Goal: Task Accomplishment & Management: Manage account settings

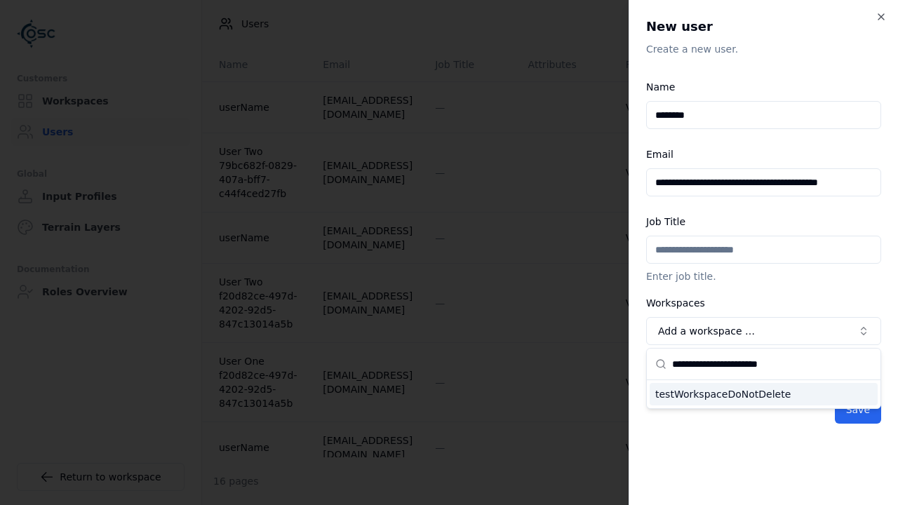
type input "**********"
click at [763, 394] on div "testWorkspaceDoNotDelete" at bounding box center [764, 394] width 228 height 22
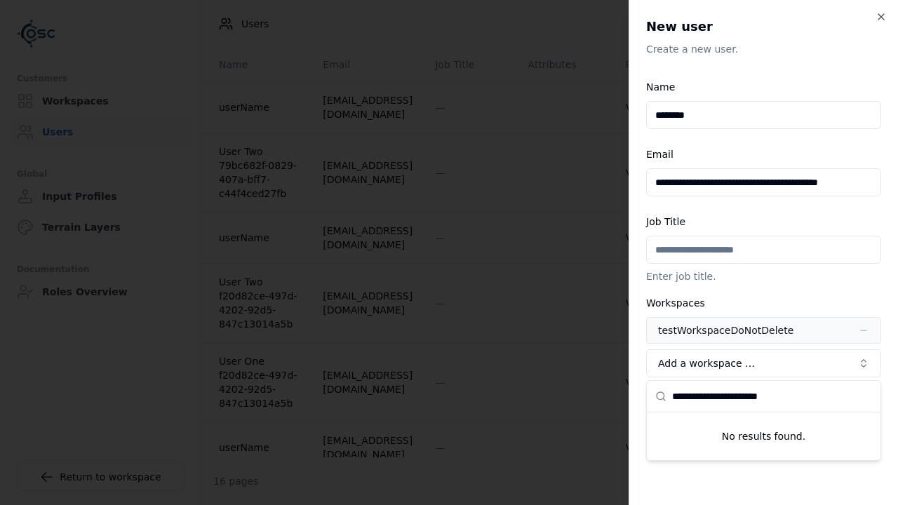
click at [674, 398] on span "Advanced" at bounding box center [684, 396] width 48 height 11
click at [0, 0] on button "Editor" at bounding box center [0, 0] width 0 height 0
